Goal: Task Accomplishment & Management: Complete application form

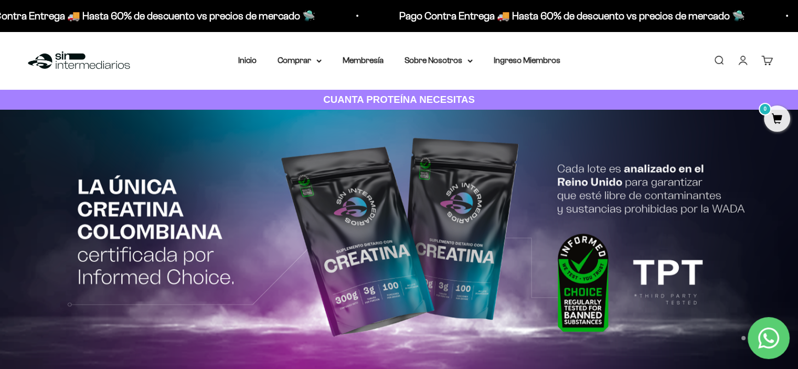
click at [742, 61] on link "Iniciar sesión" at bounding box center [744, 61] width 12 height 12
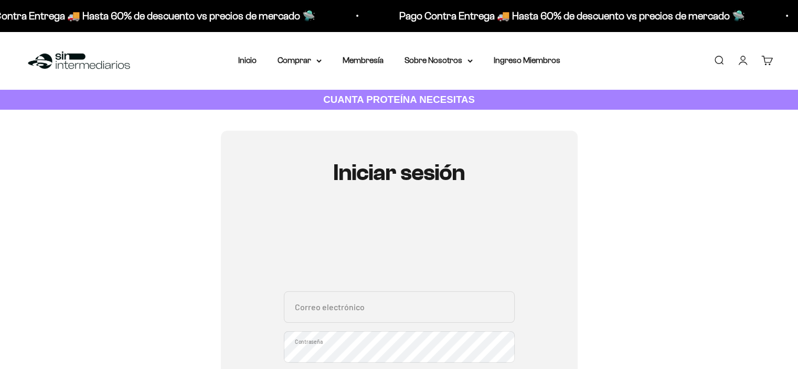
click at [391, 329] on div "Correo electrónico Contraseña ¿Olvidaste la contraseña?" at bounding box center [399, 340] width 231 height 98
click at [386, 314] on input "Correo electrónico" at bounding box center [399, 306] width 231 height 31
type input "castillocristiancamilo@hotmail.com"
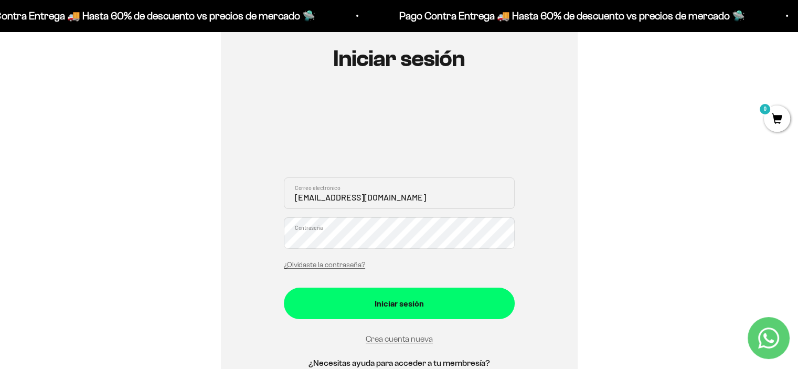
scroll to position [157, 0]
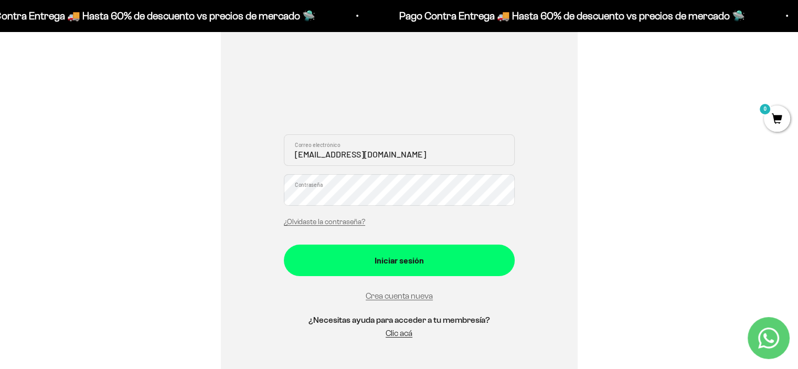
click at [284, 245] on button "Iniciar sesión" at bounding box center [399, 260] width 231 height 31
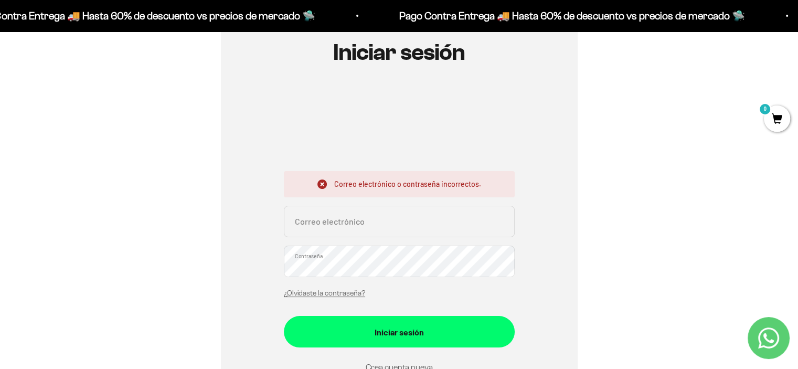
scroll to position [133, 0]
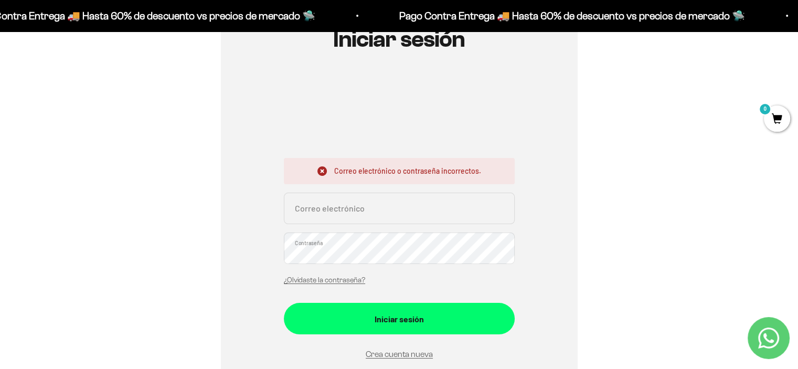
click at [410, 214] on input "Correo electrónico" at bounding box center [399, 208] width 231 height 31
type input "castillocristiancamilo@hotmail.com"
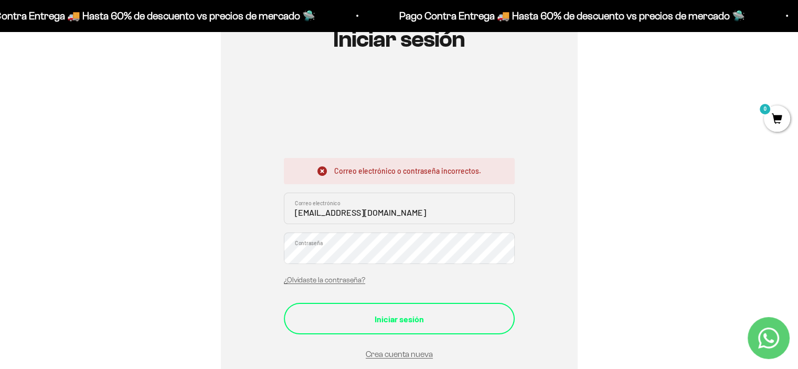
click at [427, 312] on div "Iniciar sesión" at bounding box center [399, 319] width 189 height 14
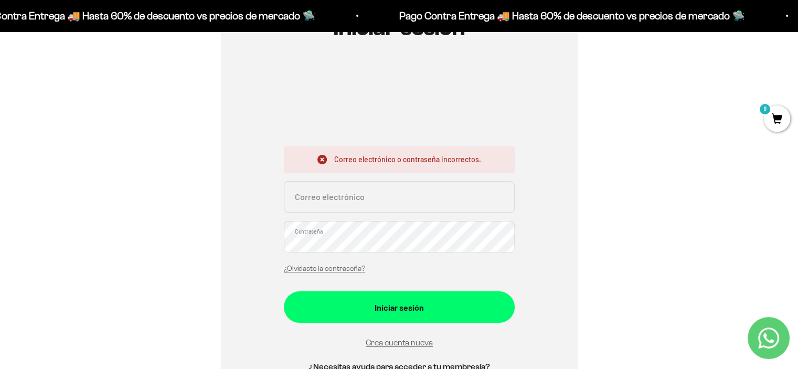
scroll to position [148, 0]
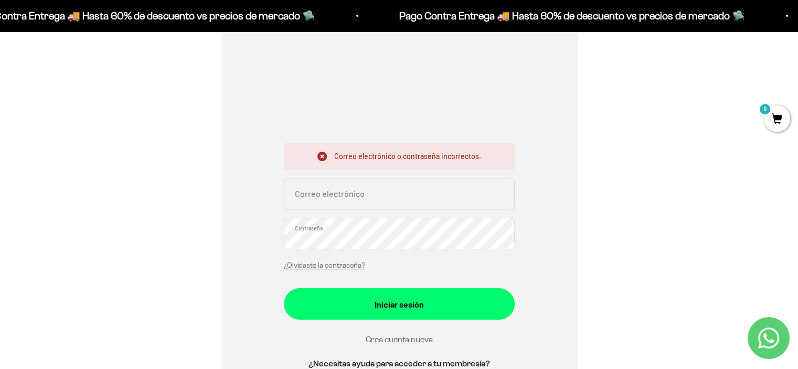
click at [399, 340] on link "Crea cuenta nueva" at bounding box center [399, 339] width 67 height 9
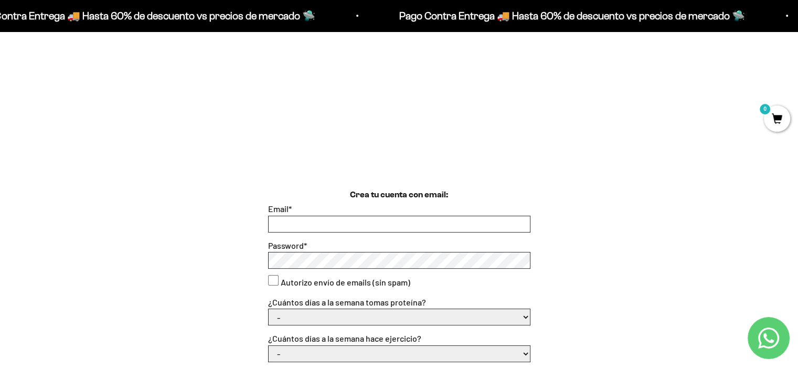
scroll to position [172, 0]
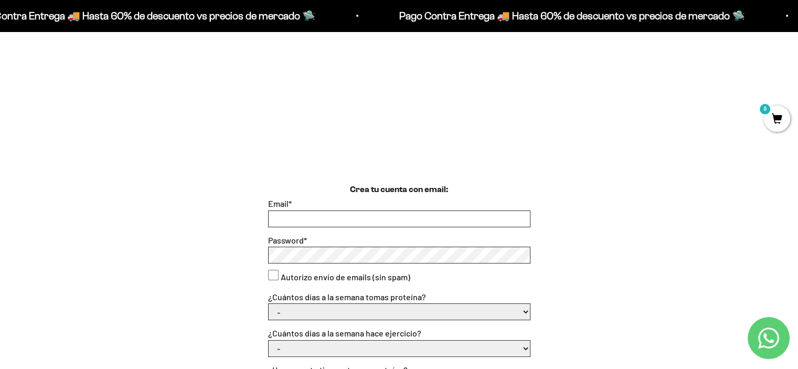
click at [372, 214] on div at bounding box center [399, 218] width 262 height 17
click at [371, 215] on input "Email *" at bounding box center [399, 219] width 261 height 16
type input "castillocristiancamilo@hotmail.com"
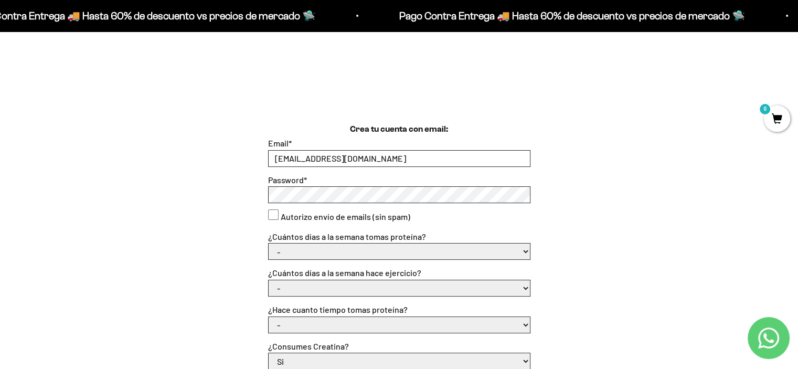
scroll to position [233, 0]
click at [273, 216] on consent"] "Autorizo envío de emails (sin spam)" at bounding box center [273, 214] width 10 height 10
checkbox consent"] "true"
click at [342, 249] on select "- 1 o 2 3 a 5 6 o 7" at bounding box center [399, 251] width 261 height 16
select select "3 a 5"
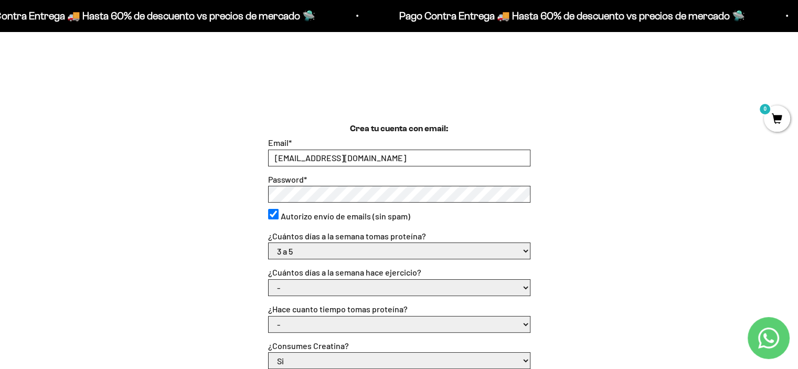
click at [269, 243] on select "- 1 o 2 3 a 5 6 o 7" at bounding box center [399, 251] width 261 height 16
click at [335, 287] on select "- No hago 1 a 2 días 3 a 5 días 6 o 7 días" at bounding box center [399, 288] width 261 height 16
select select "3 a 5 días"
click at [269, 280] on select "- No hago 1 a 2 días 3 a 5 días 6 o 7 días" at bounding box center [399, 288] width 261 height 16
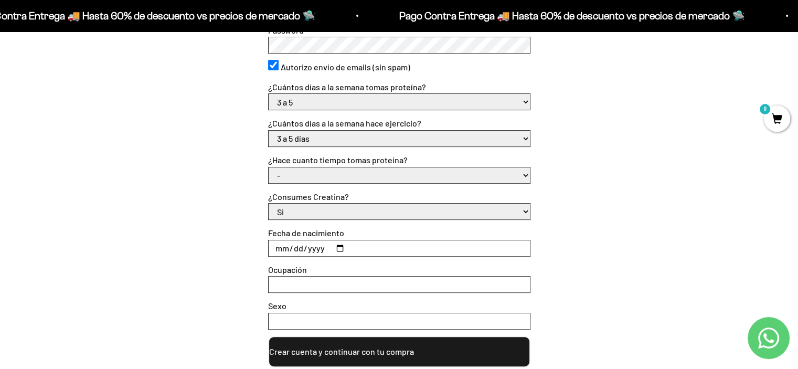
scroll to position [384, 0]
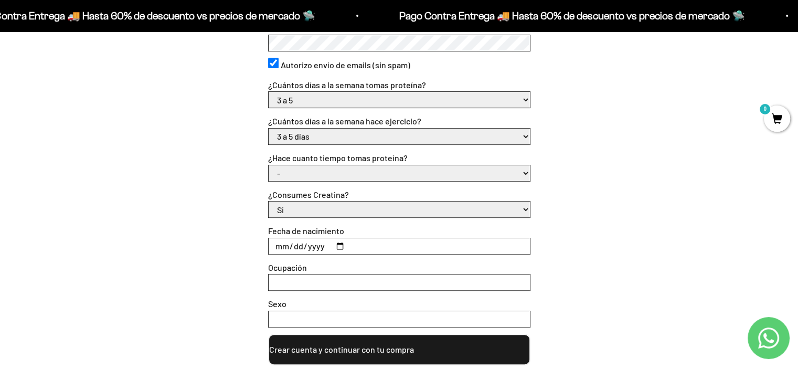
click at [341, 173] on select "- Apenas estoy empezando Menos de 6 meses Más de 6 meses Hace más de un año" at bounding box center [399, 173] width 261 height 16
click at [340, 172] on select "- Apenas estoy empezando Menos de 6 meses Más de 6 meses Hace más de un año" at bounding box center [399, 173] width 261 height 16
select select "Menos de 6 meses"
click at [269, 165] on select "- Apenas estoy empezando Menos de 6 meses Más de 6 meses Hace más de un año" at bounding box center [399, 173] width 261 height 16
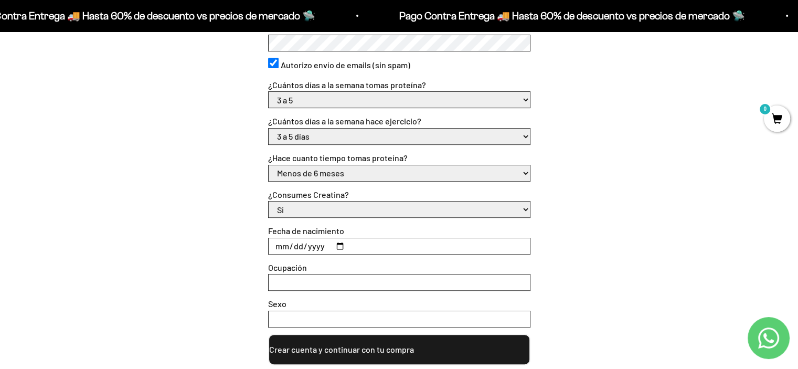
click at [323, 249] on input "Fecha de nacimiento" at bounding box center [399, 246] width 261 height 16
click at [342, 246] on input "Fecha de nacimiento" at bounding box center [399, 246] width 261 height 16
type input "1990-12-19"
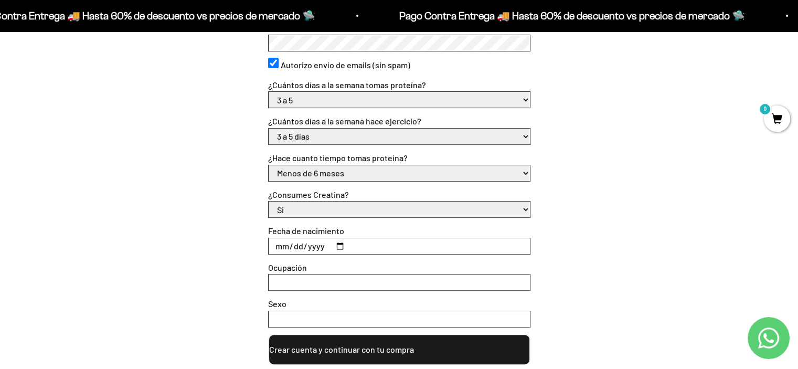
click at [314, 283] on input "Ocupación" at bounding box center [399, 283] width 261 height 16
type input "Empleado"
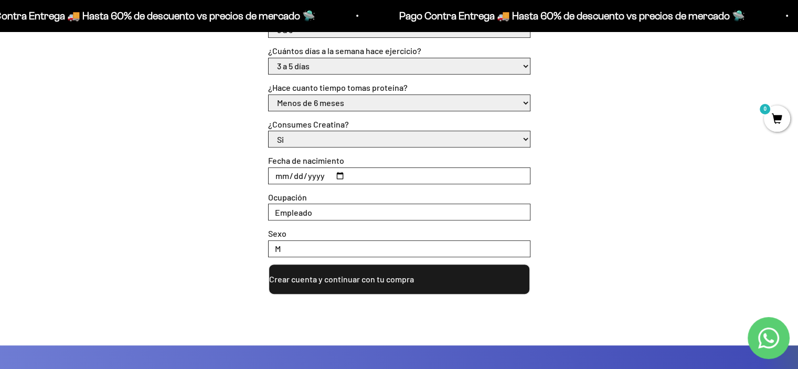
scroll to position [535, 0]
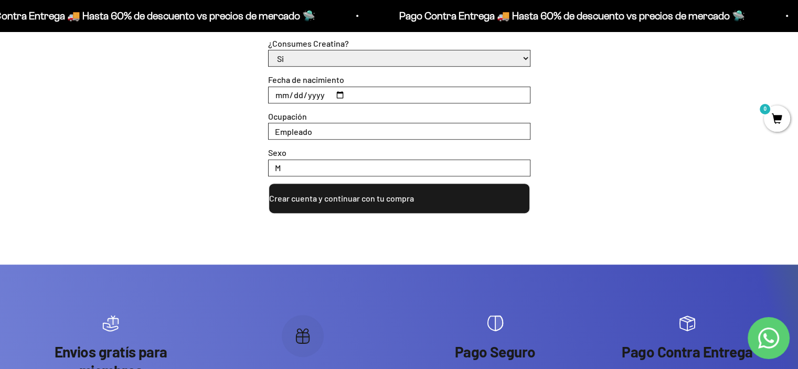
type input "M"
click at [389, 201] on button "Crear cuenta y continuar con tu compra" at bounding box center [399, 198] width 262 height 31
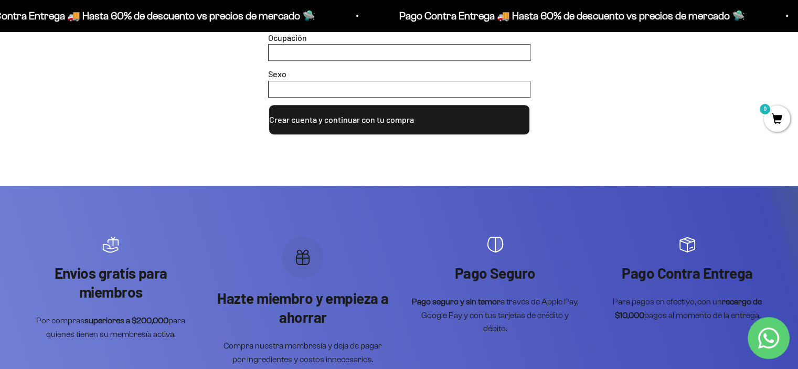
scroll to position [640, 0]
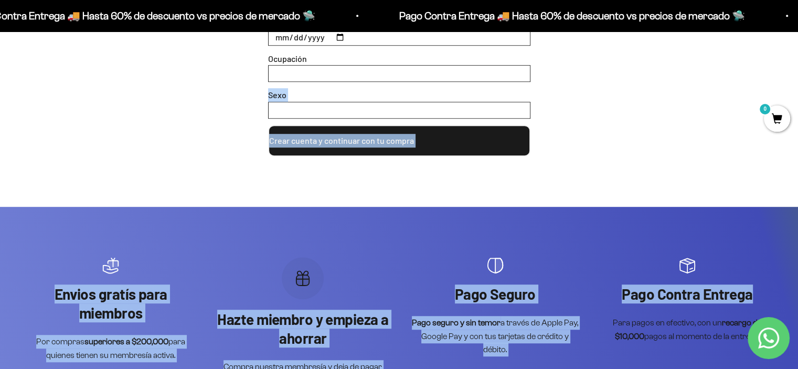
drag, startPoint x: 796, startPoint y: 213, endPoint x: 800, endPoint y: 81, distance: 131.8
click at [798, 79] on html "Ir al contenido Pago Contra Entrega 🚚 Hasta 60% de descuento vs precios de merc…" at bounding box center [399, 97] width 798 height 1474
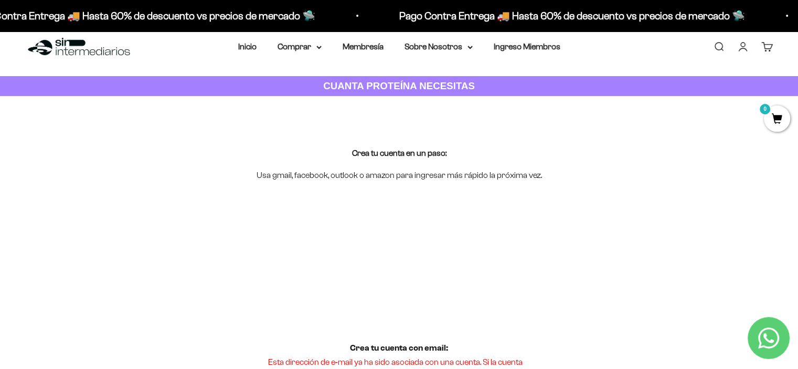
scroll to position [0, 0]
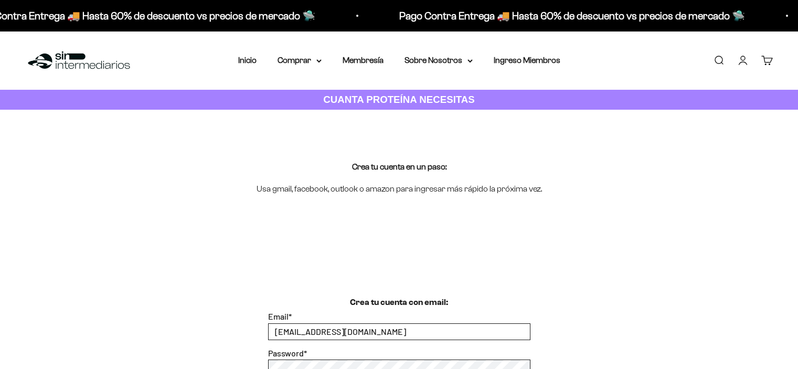
select select "3 a 5"
select select "3 a 5 días"
select select "Menos de 6 meses"
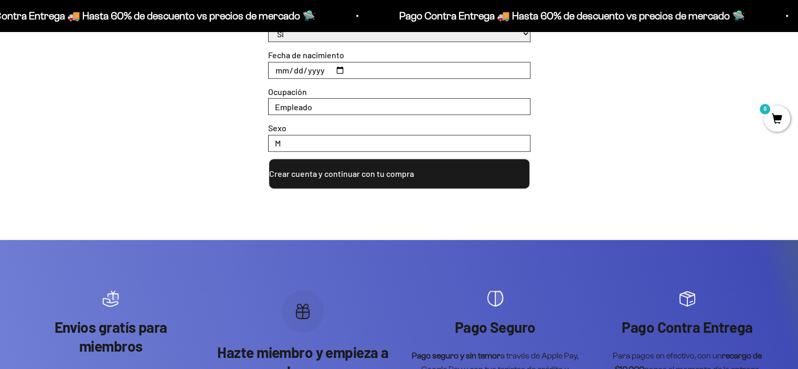
scroll to position [535, 0]
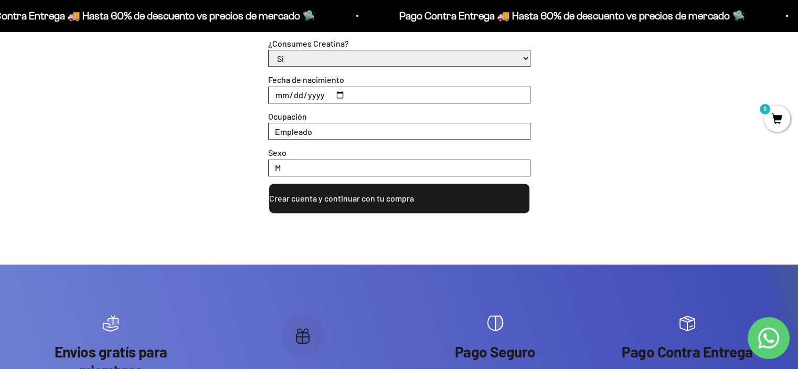
click at [39, 188] on div "Crea tu cuenta con email: Email * [EMAIL_ADDRESS][DOMAIN_NAME] Password * Autor…" at bounding box center [399, 17] width 748 height 394
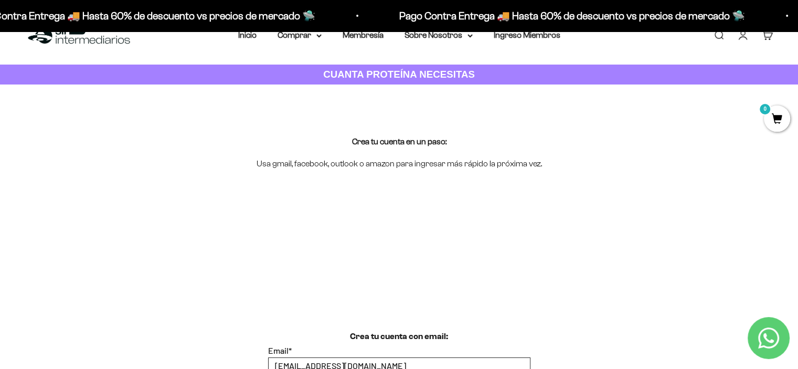
scroll to position [0, 0]
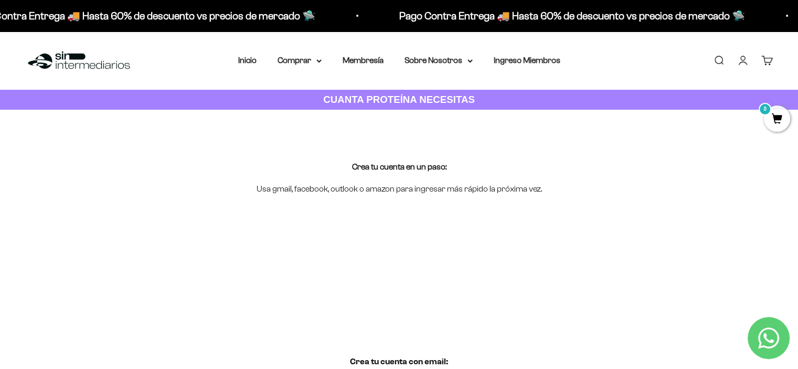
click at [58, 52] on img at bounding box center [79, 60] width 108 height 23
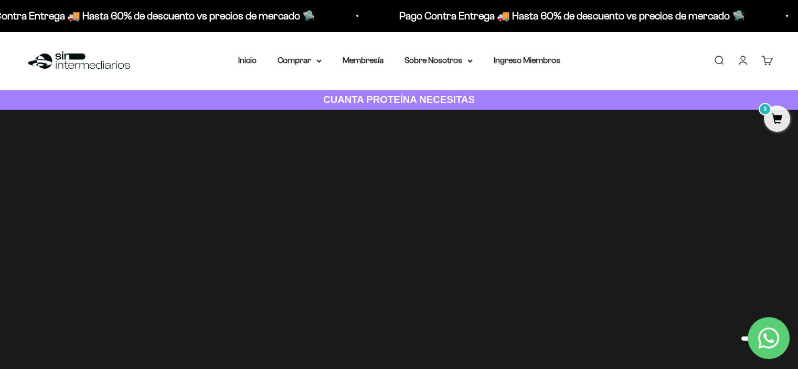
drag, startPoint x: 803, startPoint y: 24, endPoint x: 806, endPoint y: 15, distance: 9.5
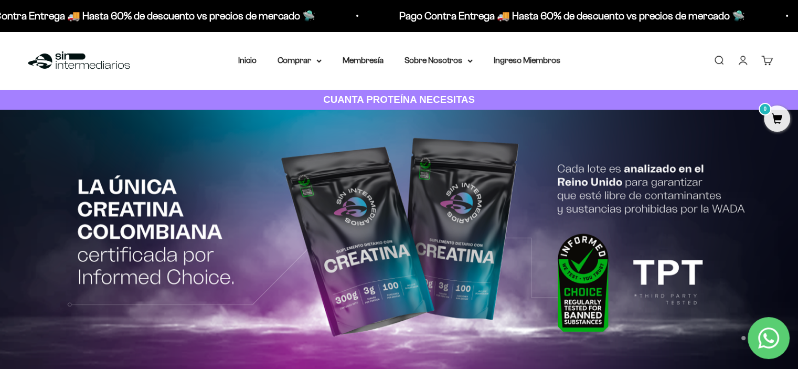
click at [746, 59] on link "Iniciar sesión" at bounding box center [744, 61] width 12 height 12
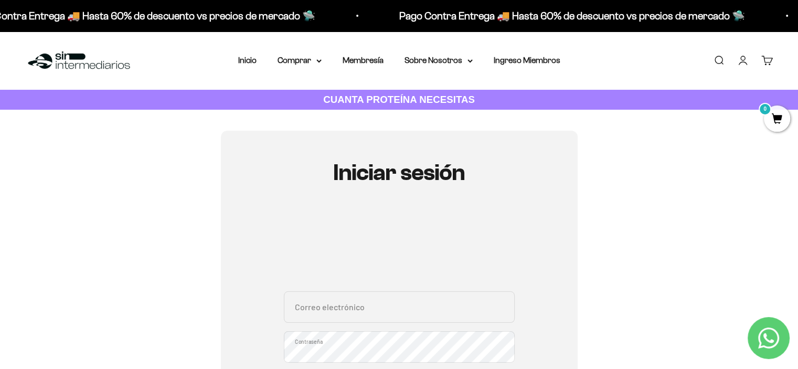
click at [82, 62] on img at bounding box center [79, 60] width 108 height 23
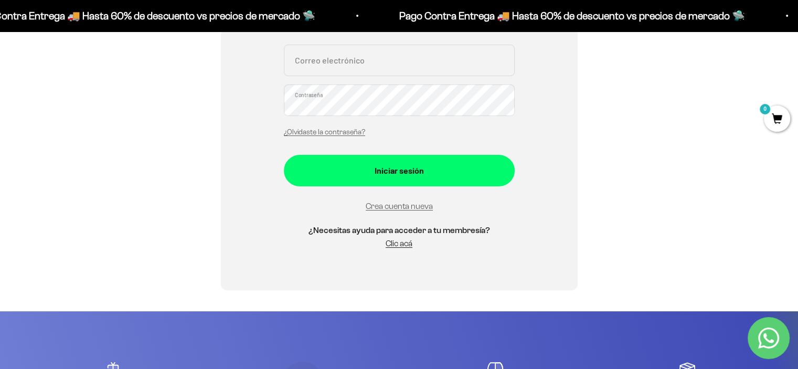
scroll to position [185, 0]
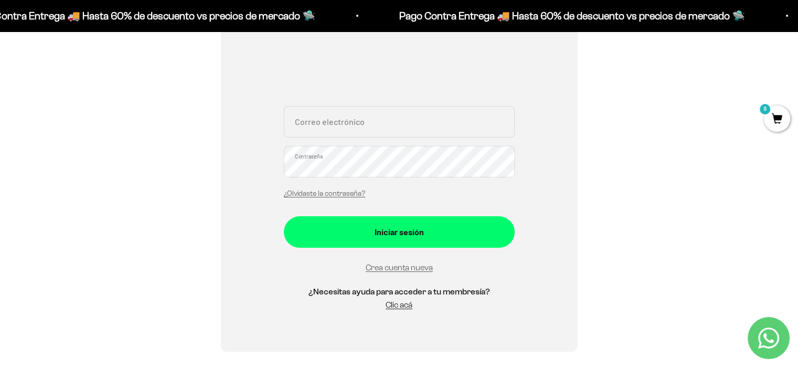
drag, startPoint x: 802, startPoint y: 33, endPoint x: 793, endPoint y: 88, distance: 55.9
click at [412, 123] on input "Correo electrónico" at bounding box center [399, 121] width 231 height 31
type input "castillocristiancamilo@hotmail.com"
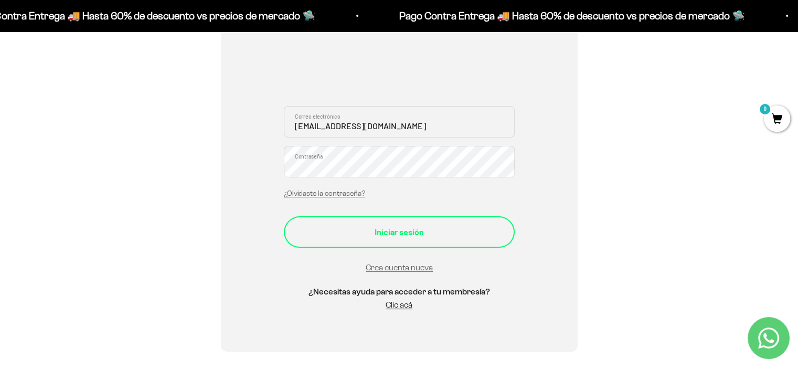
click at [410, 221] on button "Iniciar sesión" at bounding box center [399, 231] width 231 height 31
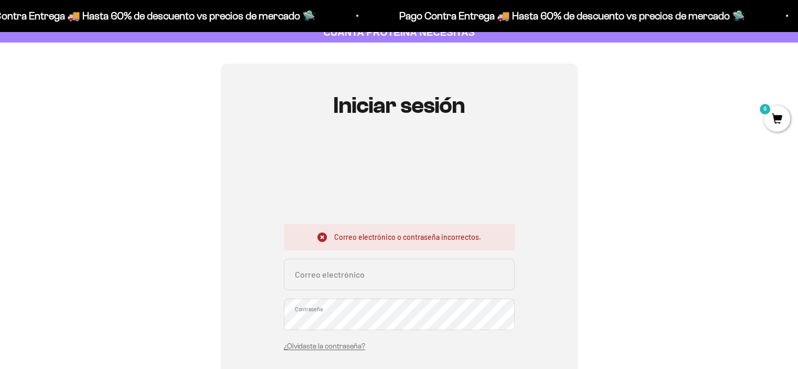
scroll to position [126, 0]
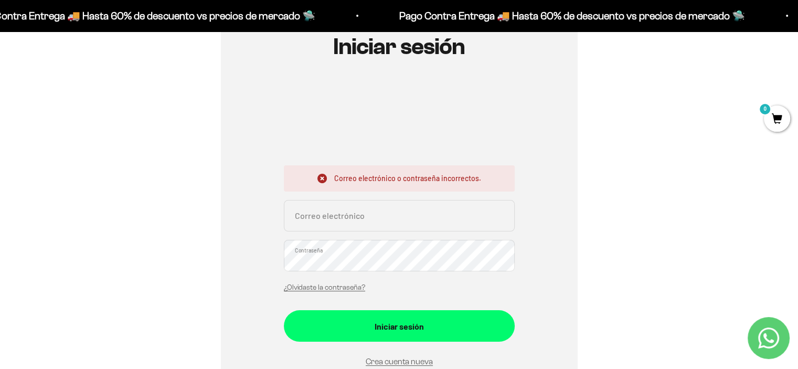
drag, startPoint x: 802, startPoint y: 107, endPoint x: 801, endPoint y: 143, distance: 36.8
